Goal: Information Seeking & Learning: Check status

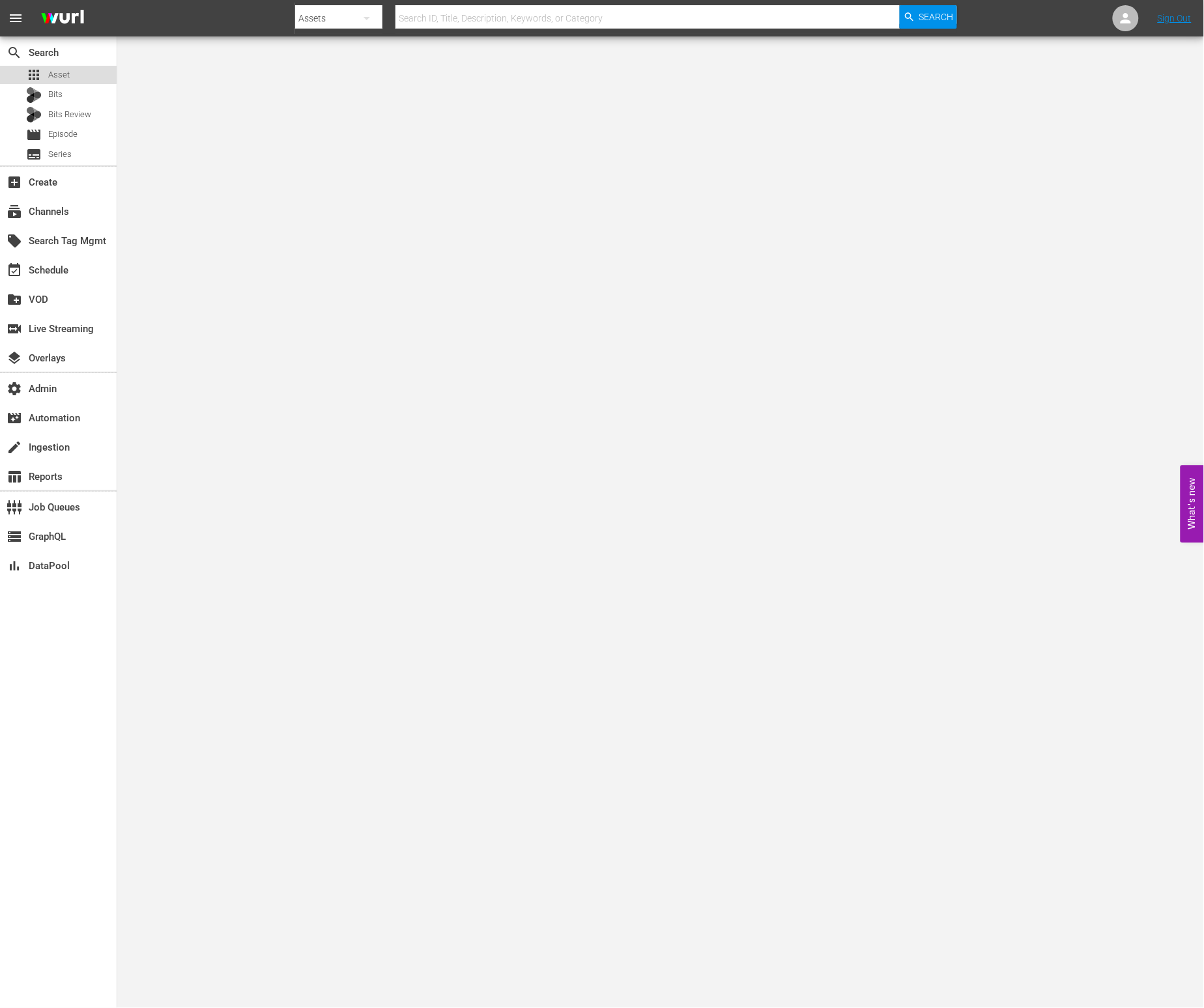
click at [73, 75] on div "apps Asset" at bounding box center [58, 74] width 117 height 18
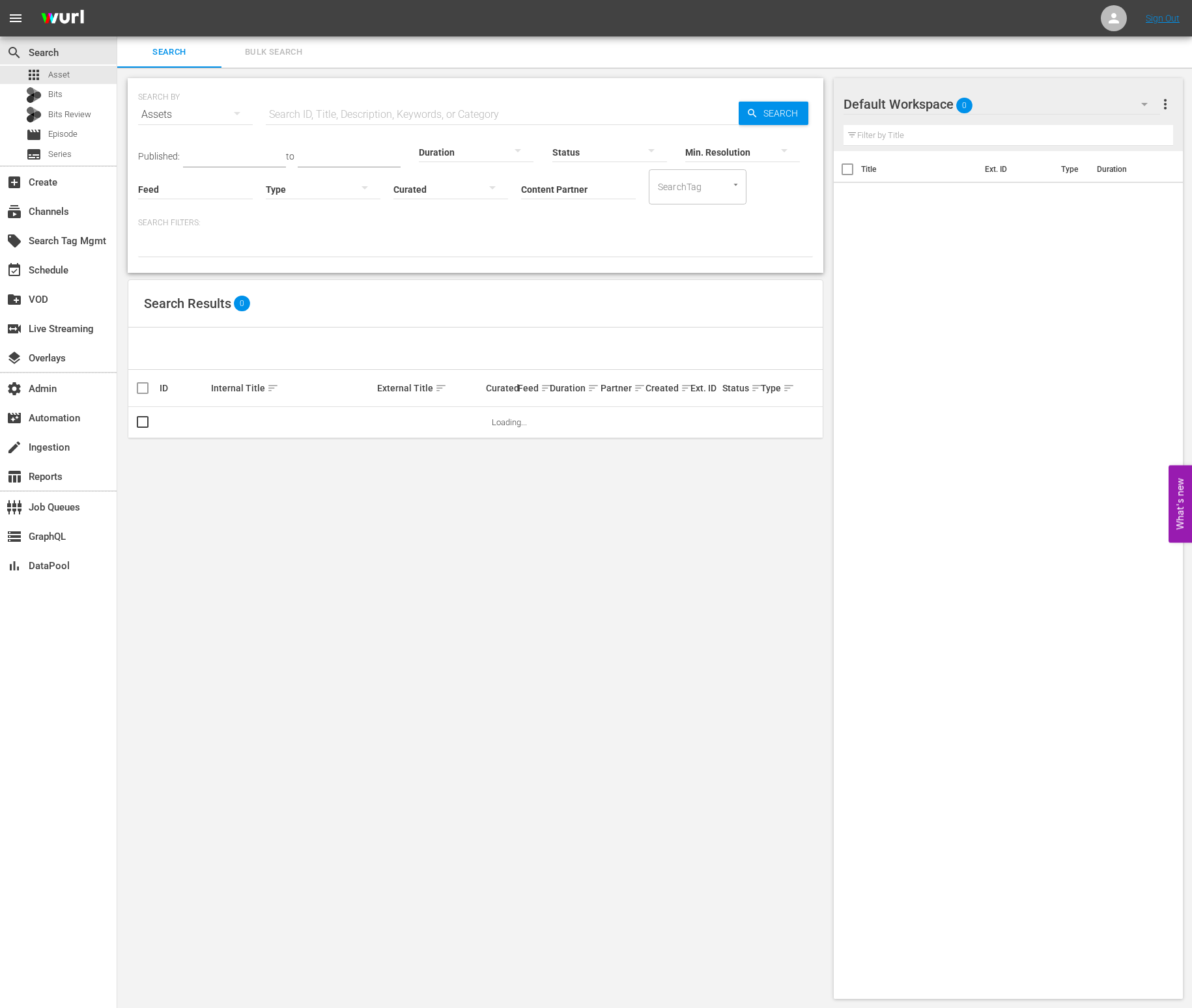
click at [207, 193] on input "Feed" at bounding box center [195, 190] width 114 height 47
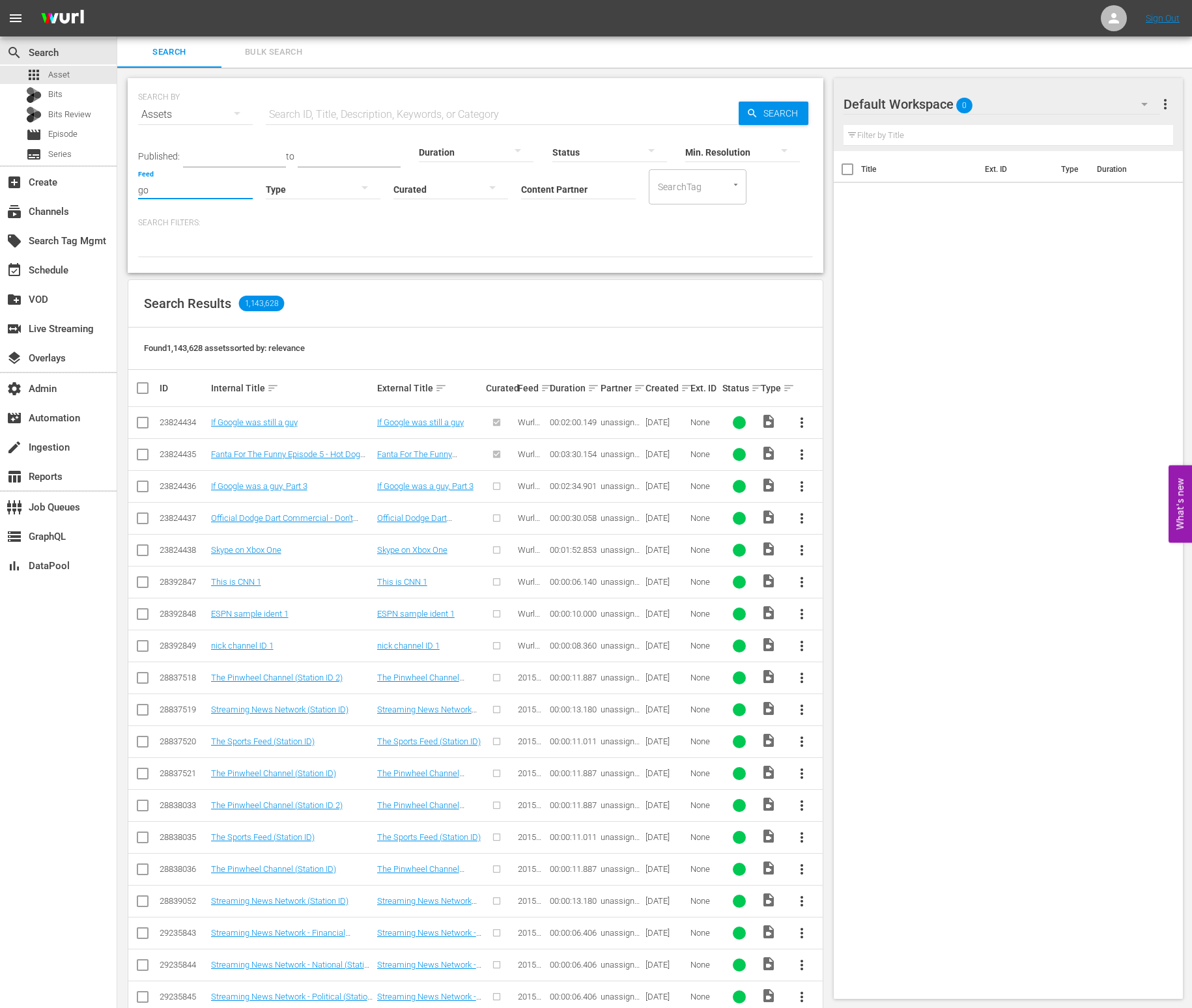
type input "g"
type input "i"
click at [217, 221] on div "Upload (423744)" at bounding box center [221, 225] width 146 height 31
type input "Upload (423744)"
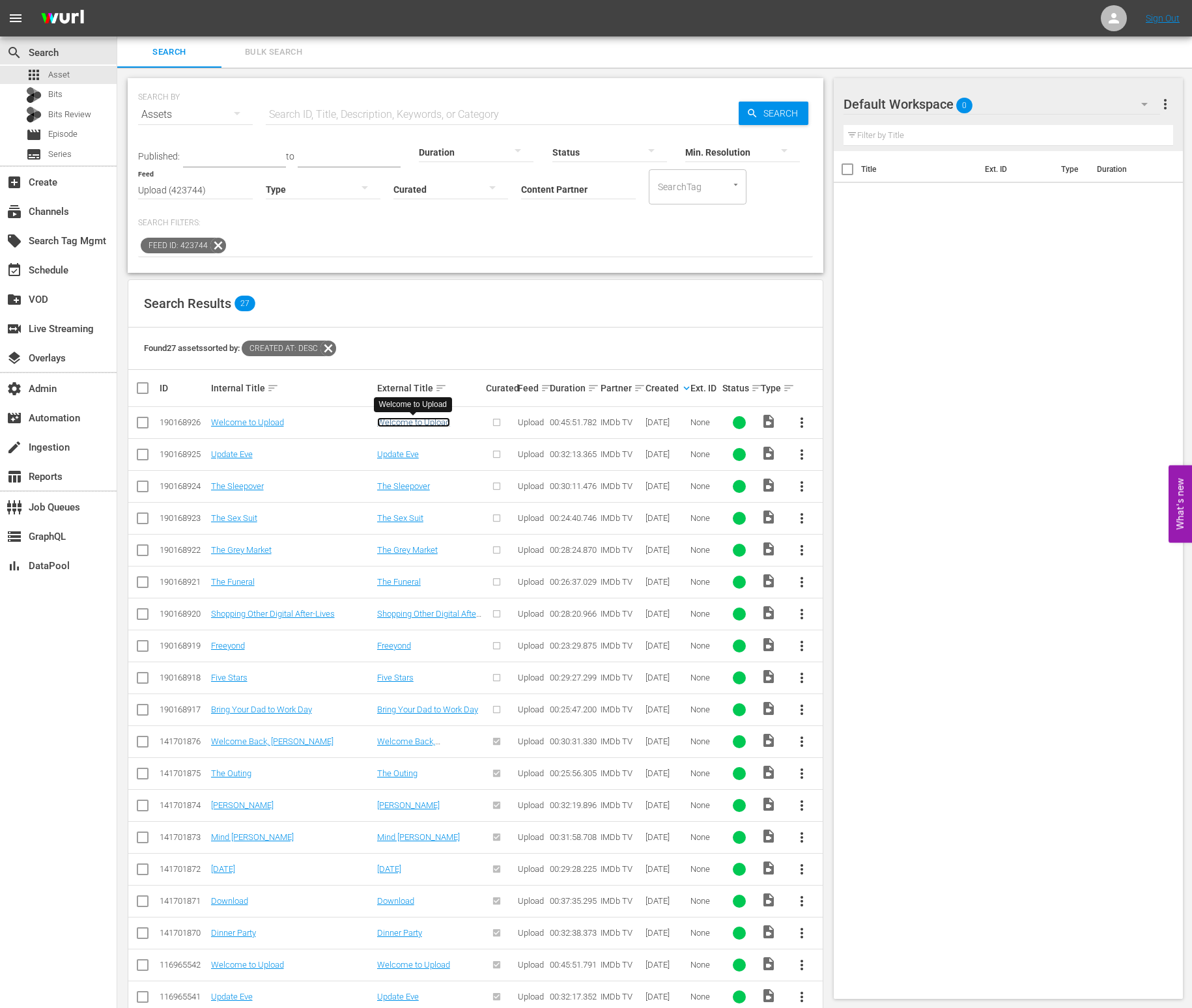
click at [400, 427] on link "Welcome to Upload" at bounding box center [413, 422] width 73 height 9
click at [398, 456] on link "Update Eve" at bounding box center [398, 454] width 41 height 9
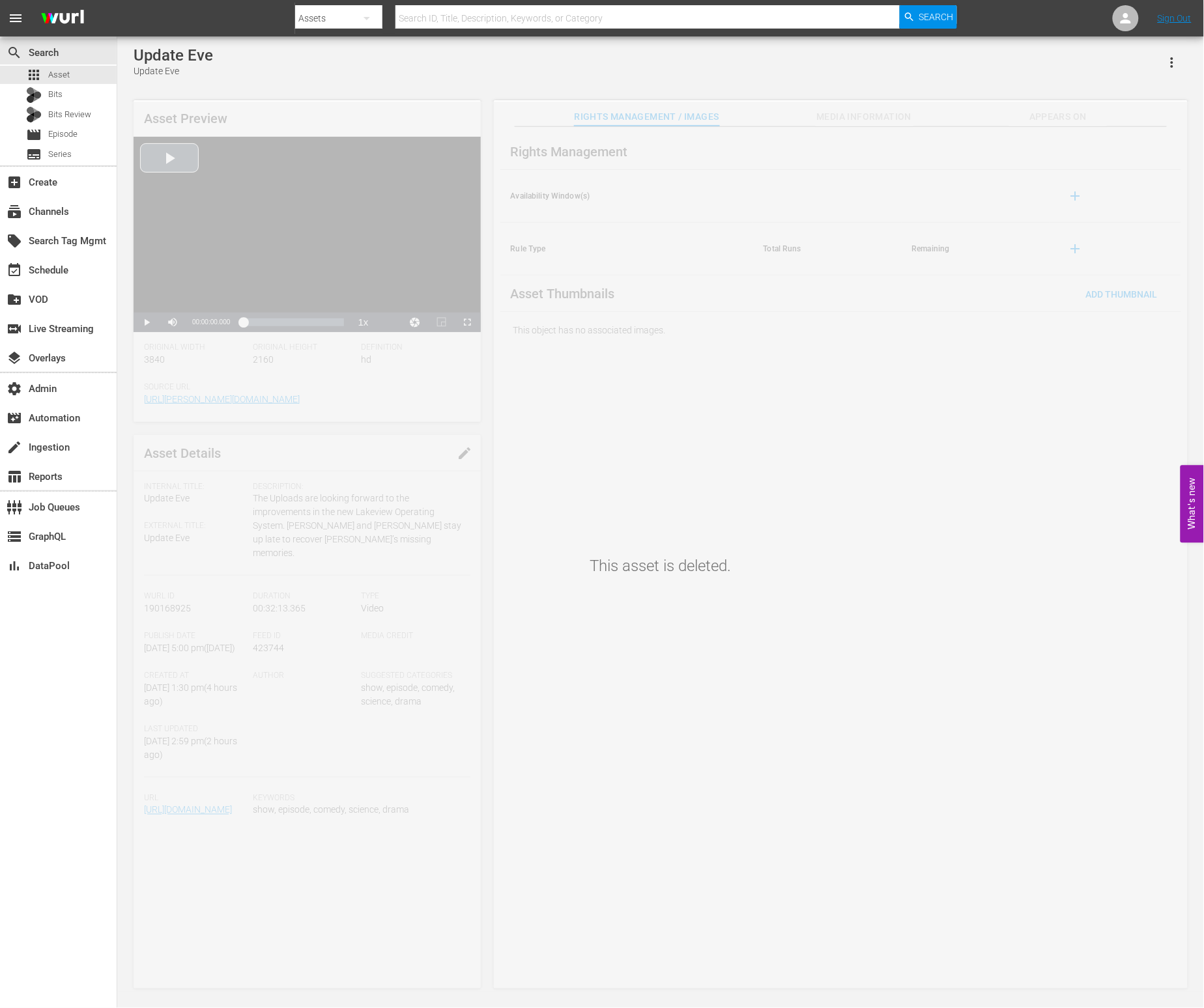
click at [175, 159] on div "Video Player" at bounding box center [308, 225] width 348 height 176
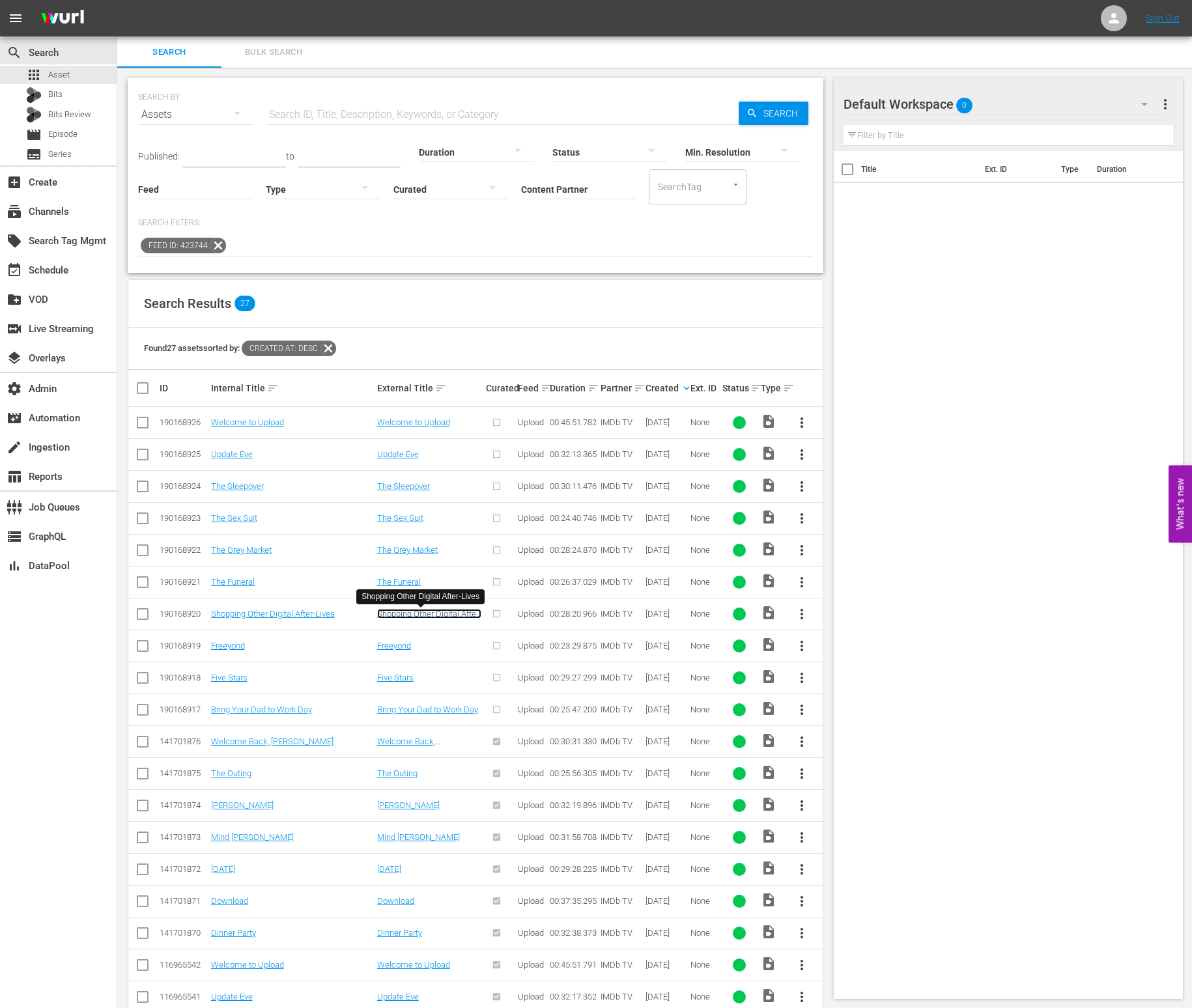
click at [384, 619] on link "Shopping Other Digital After-Lives" at bounding box center [429, 618] width 104 height 20
click at [399, 713] on link "Bring Your Dad to Work Day" at bounding box center [427, 709] width 101 height 9
click at [250, 714] on link "Bring Your Dad to Work Day" at bounding box center [261, 709] width 101 height 9
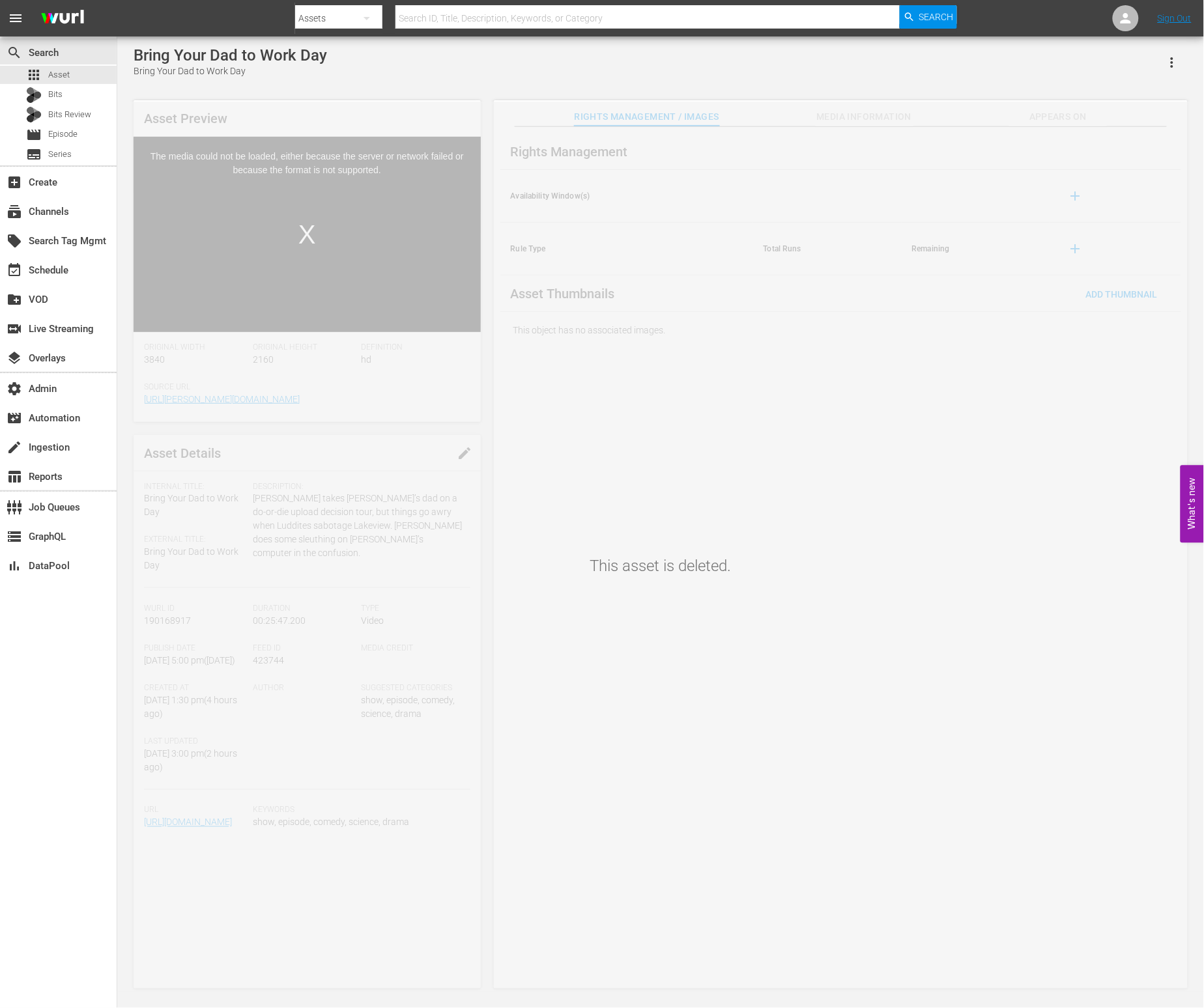
click at [280, 216] on div "Video Player" at bounding box center [308, 225] width 348 height 176
click at [323, 260] on div "Video Player" at bounding box center [308, 225] width 348 height 176
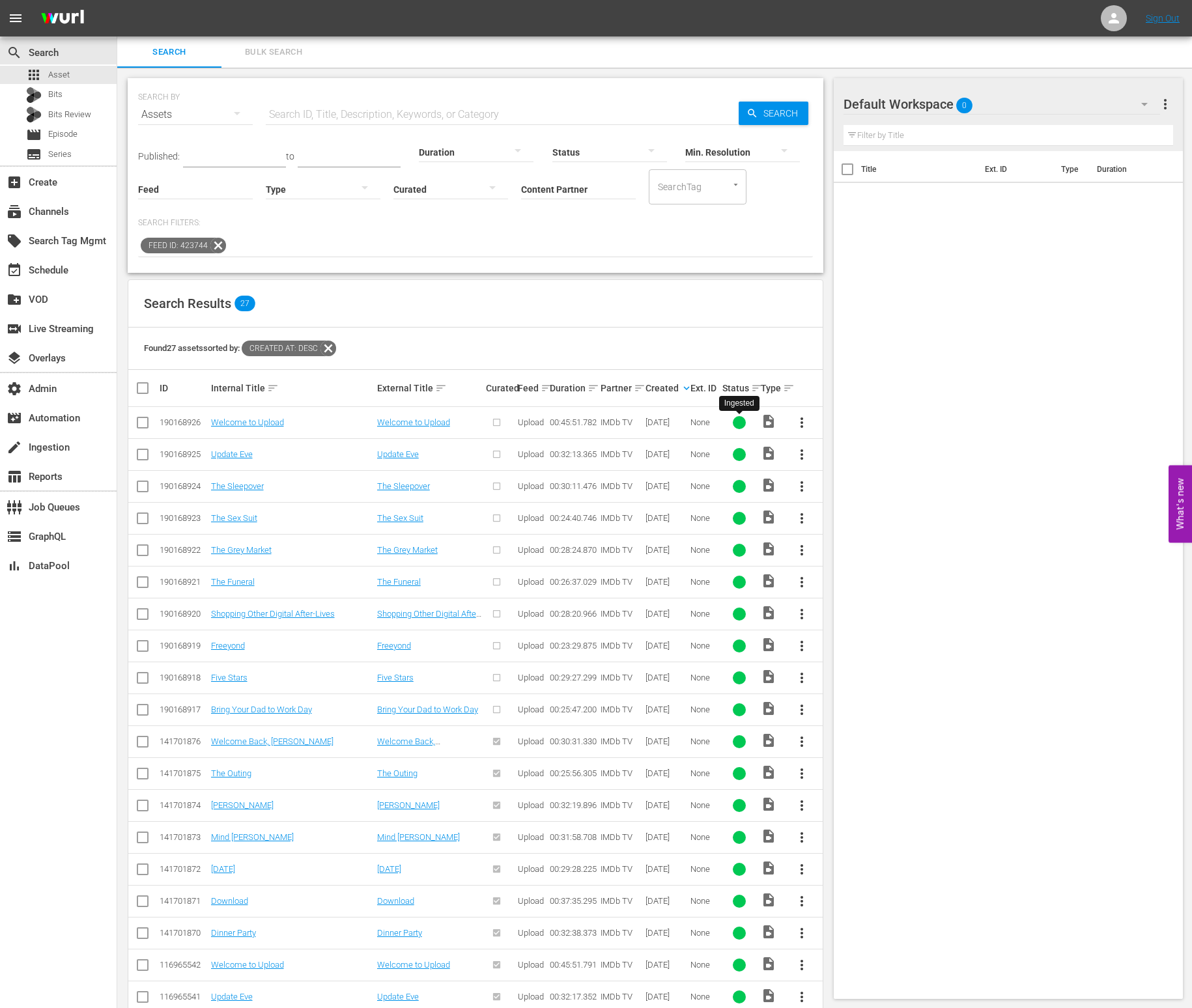
click at [739, 427] on div at bounding box center [739, 423] width 13 height 13
